Goal: Navigation & Orientation: Go to known website

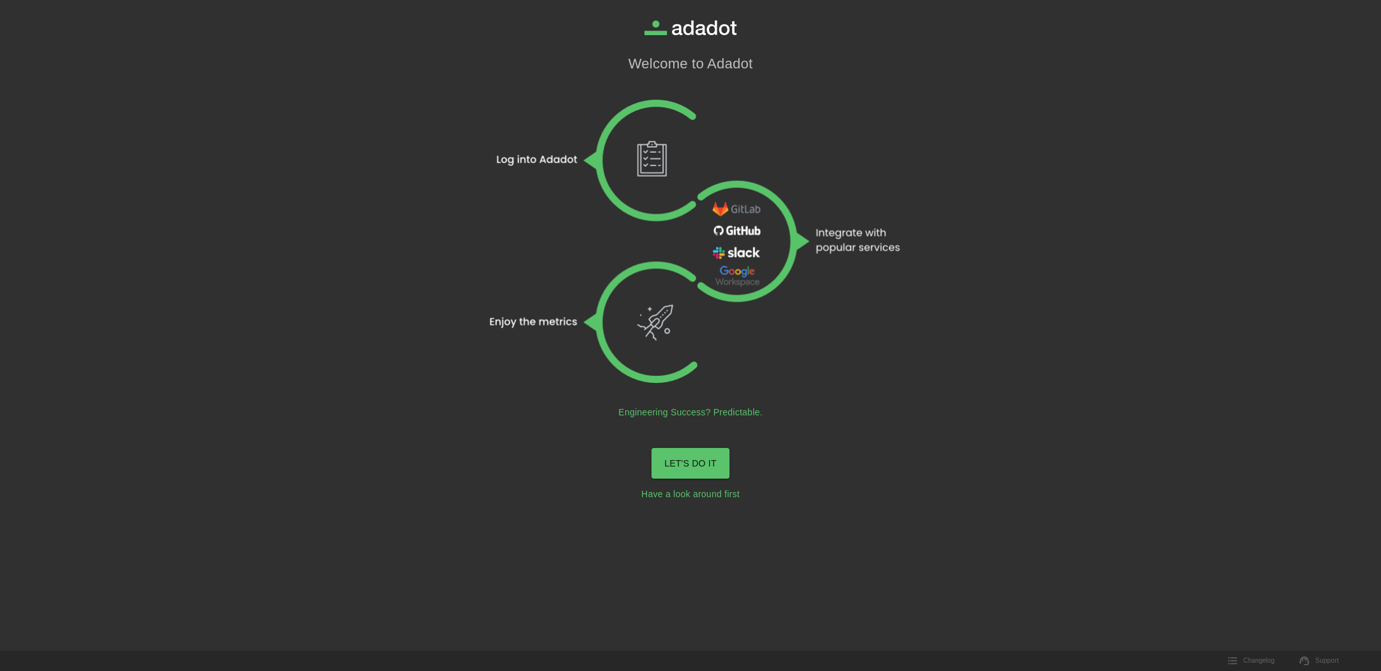
click at [723, 458] on link "LET'S DO IT" at bounding box center [690, 463] width 78 height 31
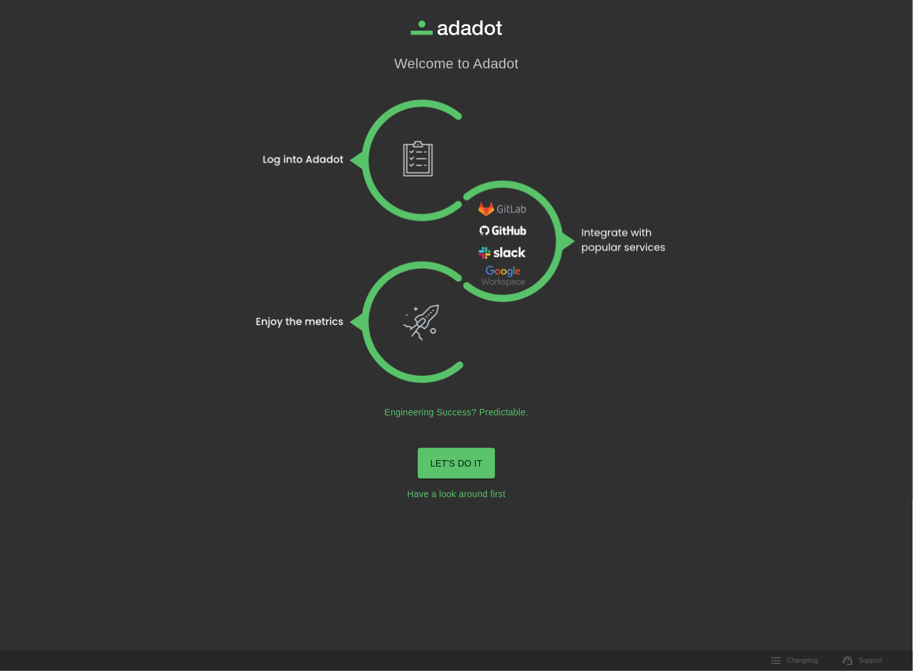
click at [477, 465] on link "LET'S DO IT" at bounding box center [457, 463] width 78 height 31
